Goal: Complete application form

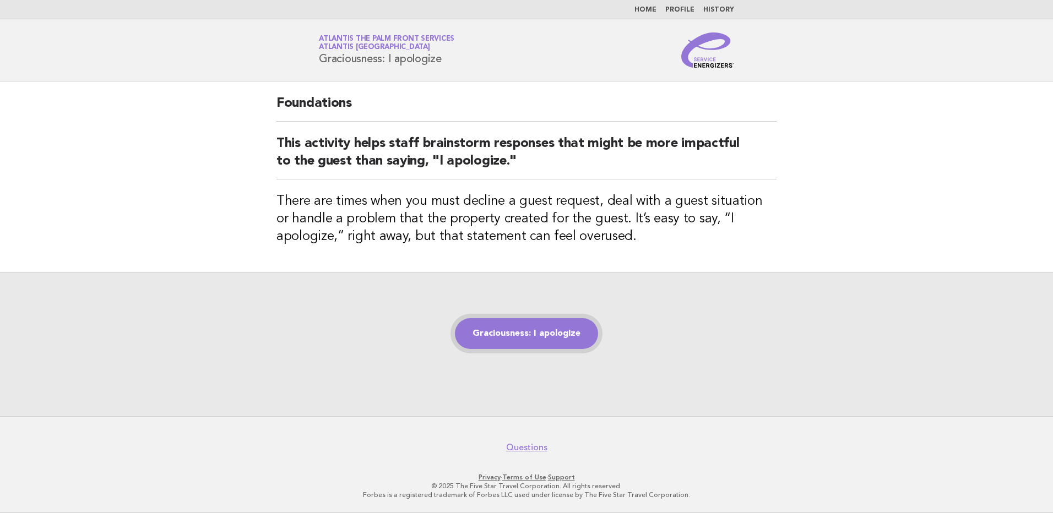
click at [516, 331] on link "Graciousness: I apologize" at bounding box center [526, 333] width 143 height 31
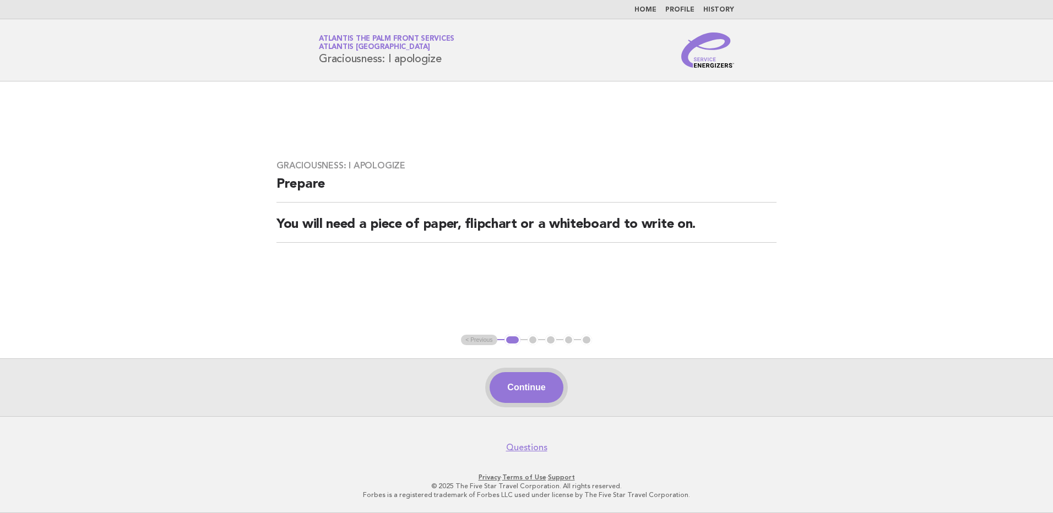
click at [536, 392] on button "Continue" at bounding box center [526, 387] width 73 height 31
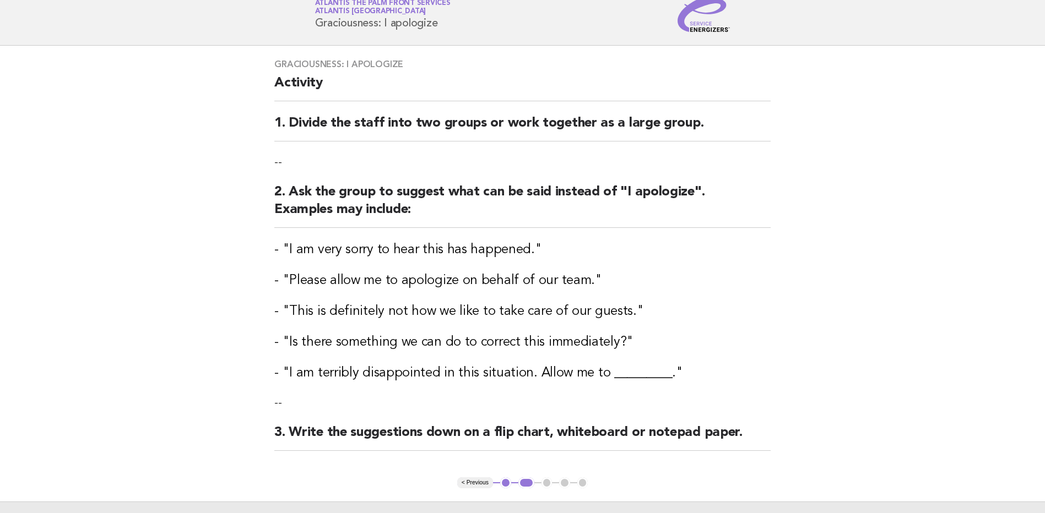
scroll to position [165, 0]
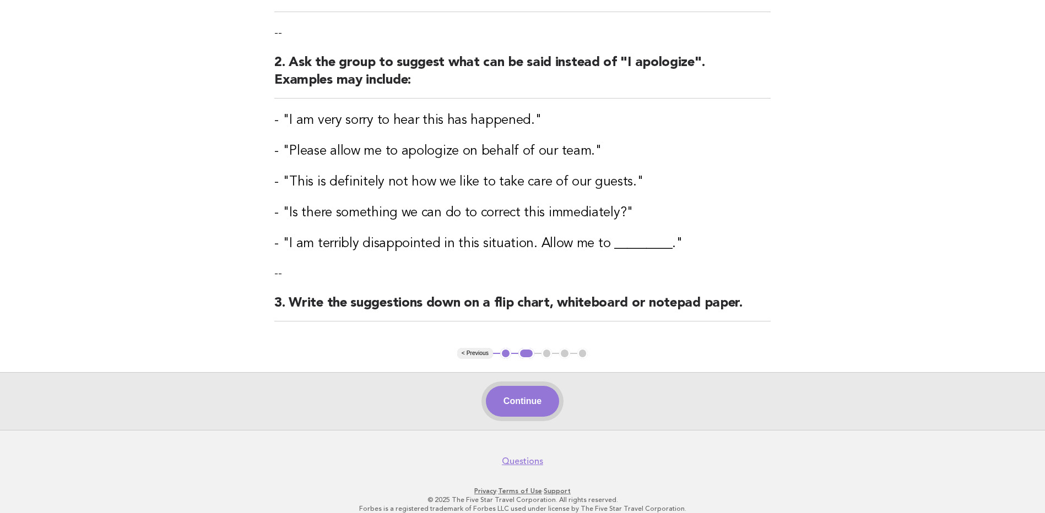
click at [526, 409] on button "Continue" at bounding box center [522, 401] width 73 height 31
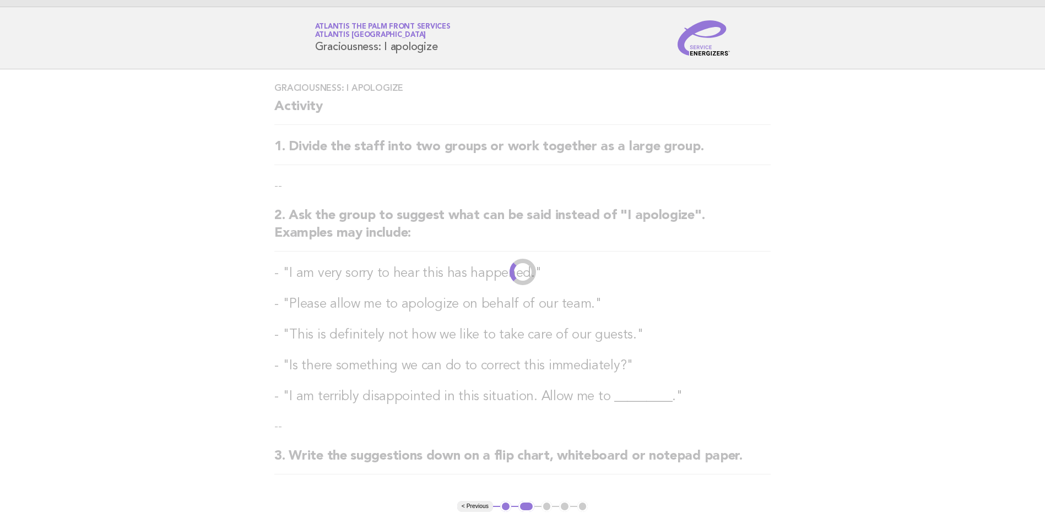
scroll to position [0, 0]
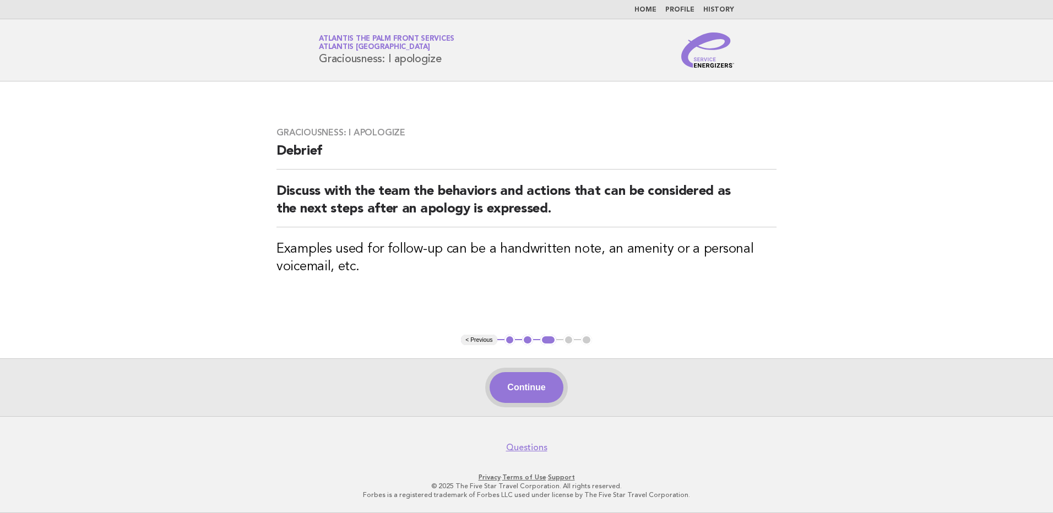
click at [518, 387] on button "Continue" at bounding box center [526, 387] width 73 height 31
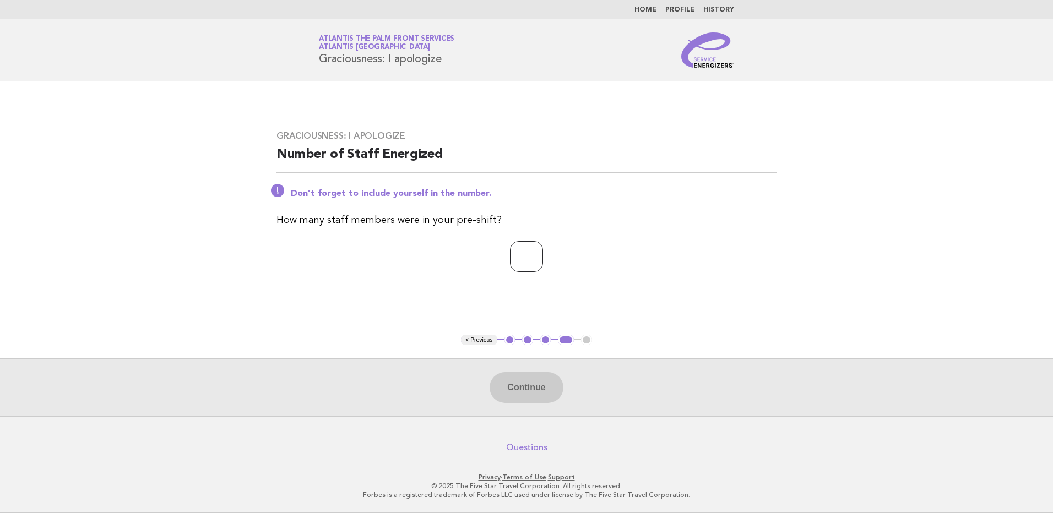
click at [519, 255] on input "number" at bounding box center [526, 256] width 33 height 31
type input "*"
click at [523, 388] on button "Continue" at bounding box center [526, 387] width 73 height 31
